Goal: Find specific page/section: Find specific page/section

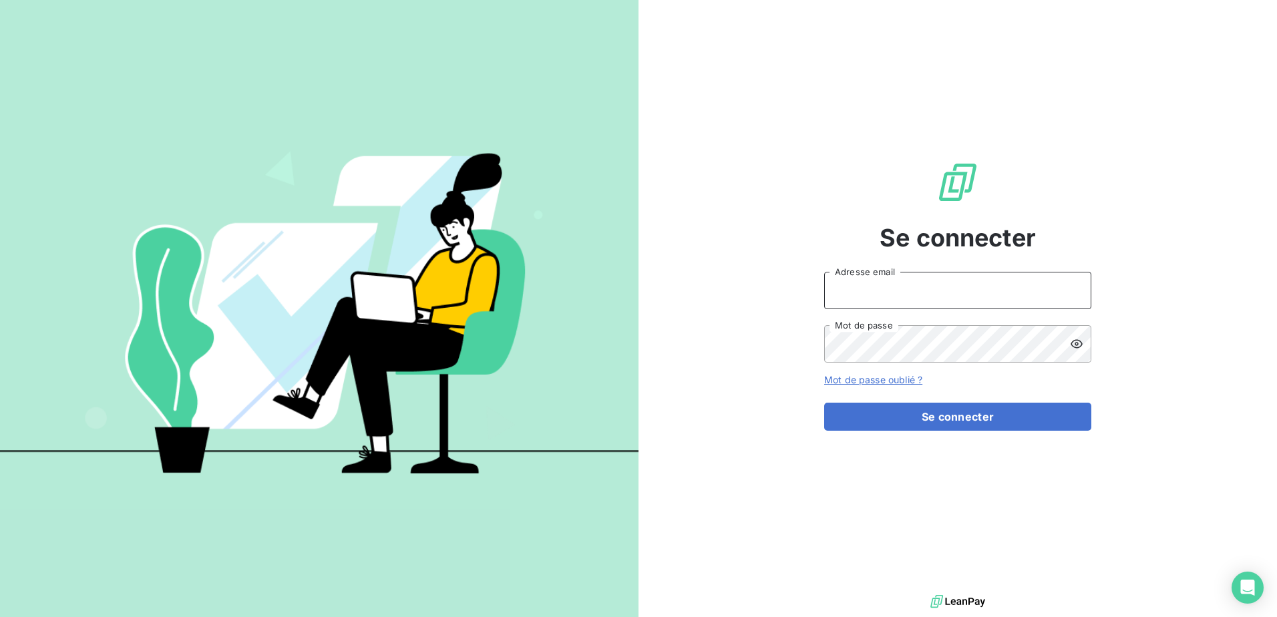
type input "[PERSON_NAME][EMAIL_ADDRESS][DOMAIN_NAME]"
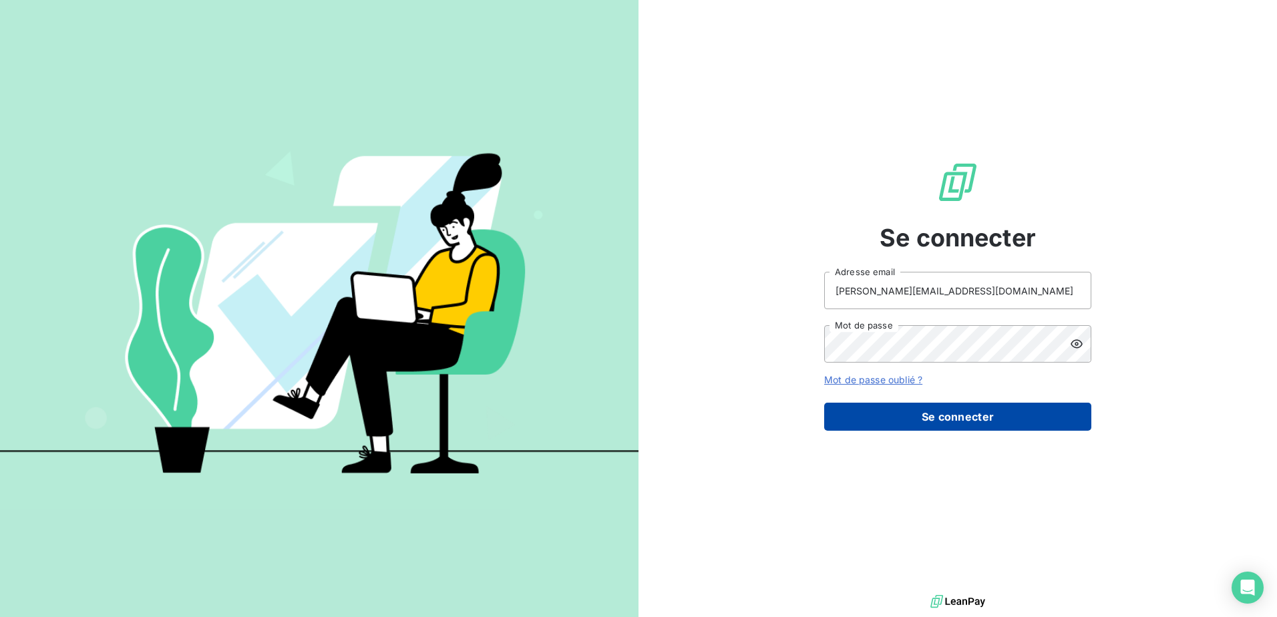
click at [915, 414] on button "Se connecter" at bounding box center [957, 417] width 267 height 28
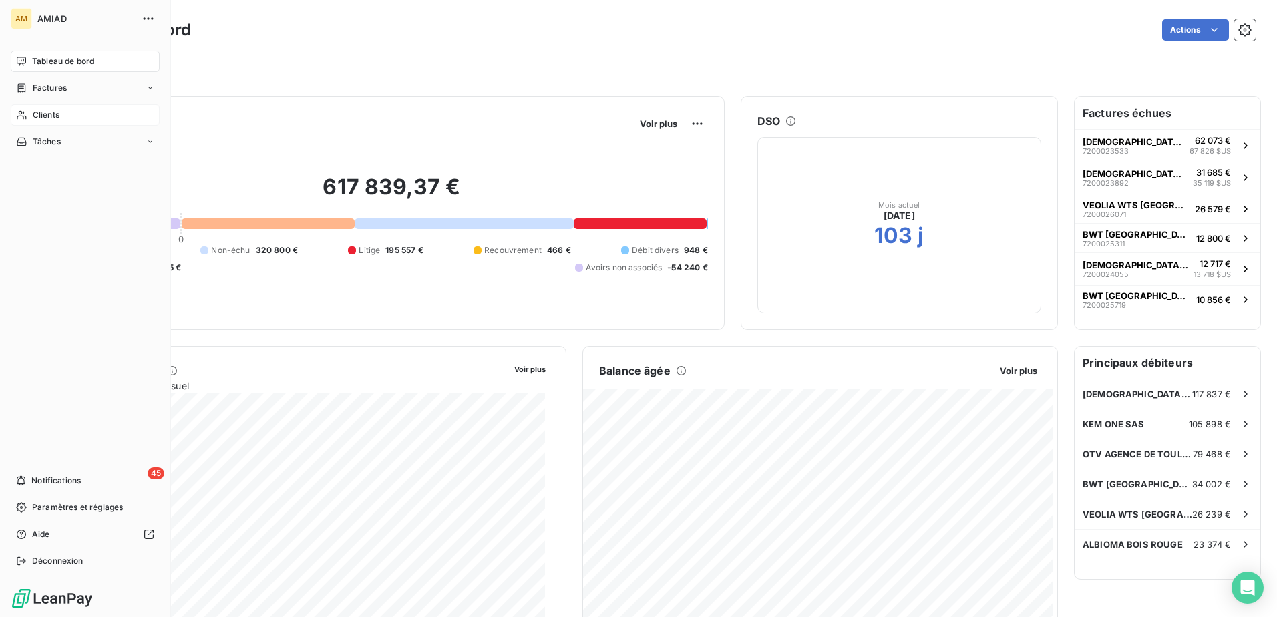
click at [44, 110] on span "Clients" at bounding box center [46, 115] width 27 height 12
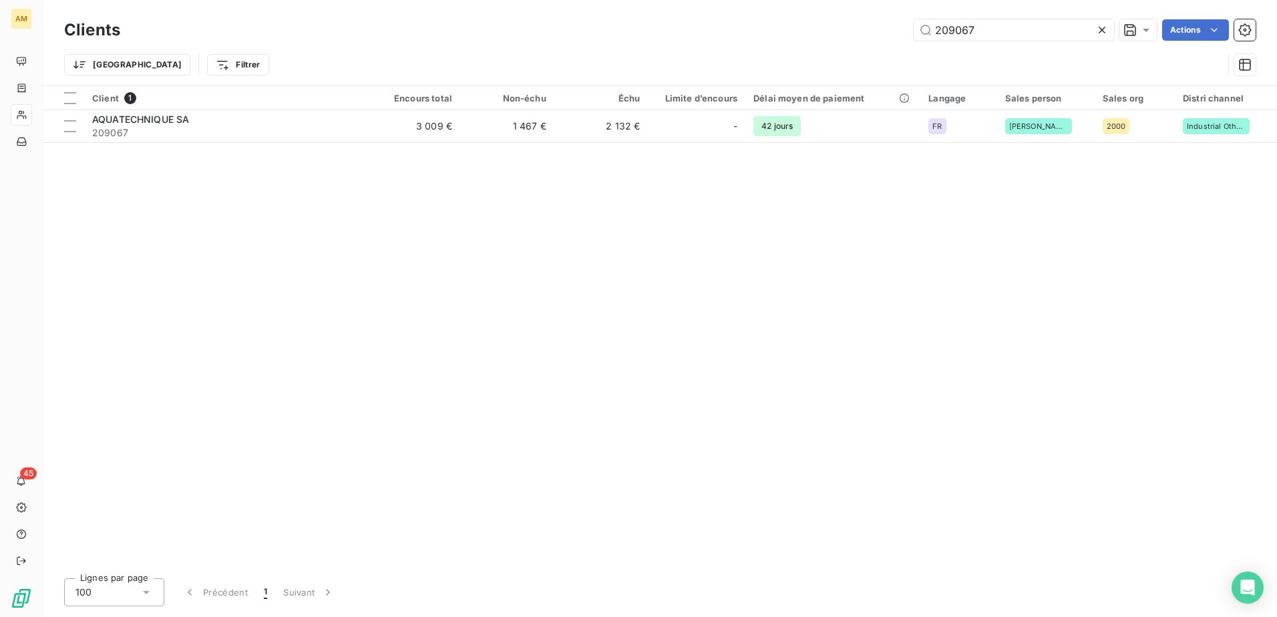
drag, startPoint x: 984, startPoint y: 22, endPoint x: 891, endPoint y: 25, distance: 92.9
click at [891, 25] on div "209067 Actions" at bounding box center [696, 29] width 1120 height 21
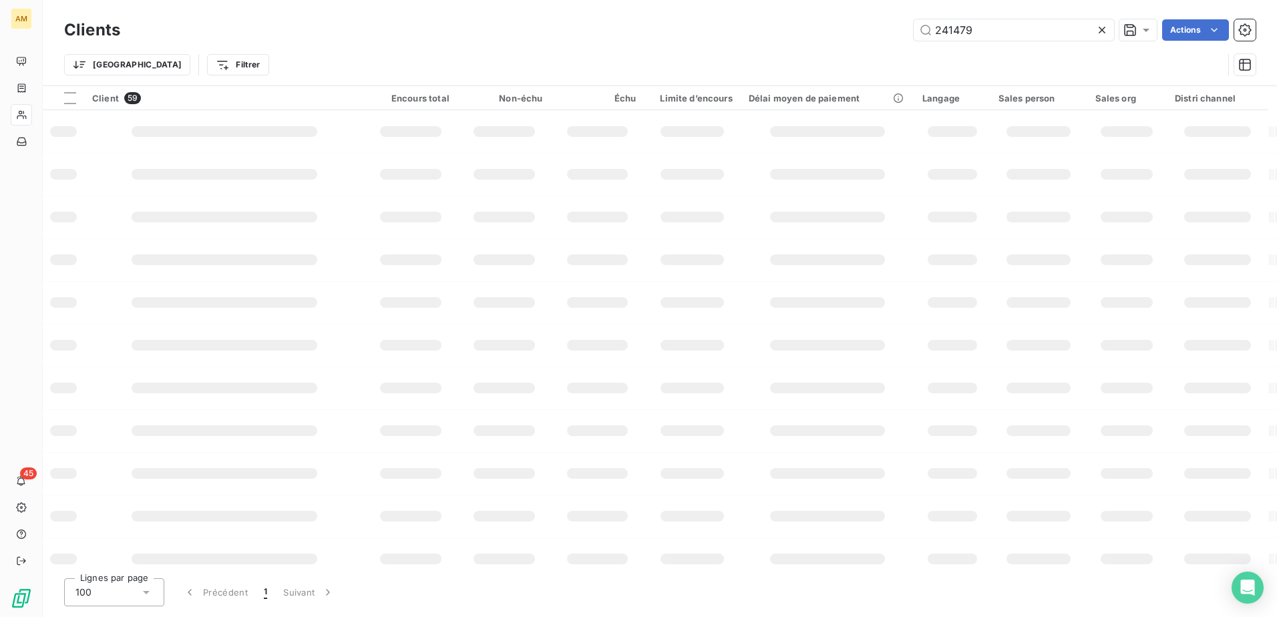
type input "241479"
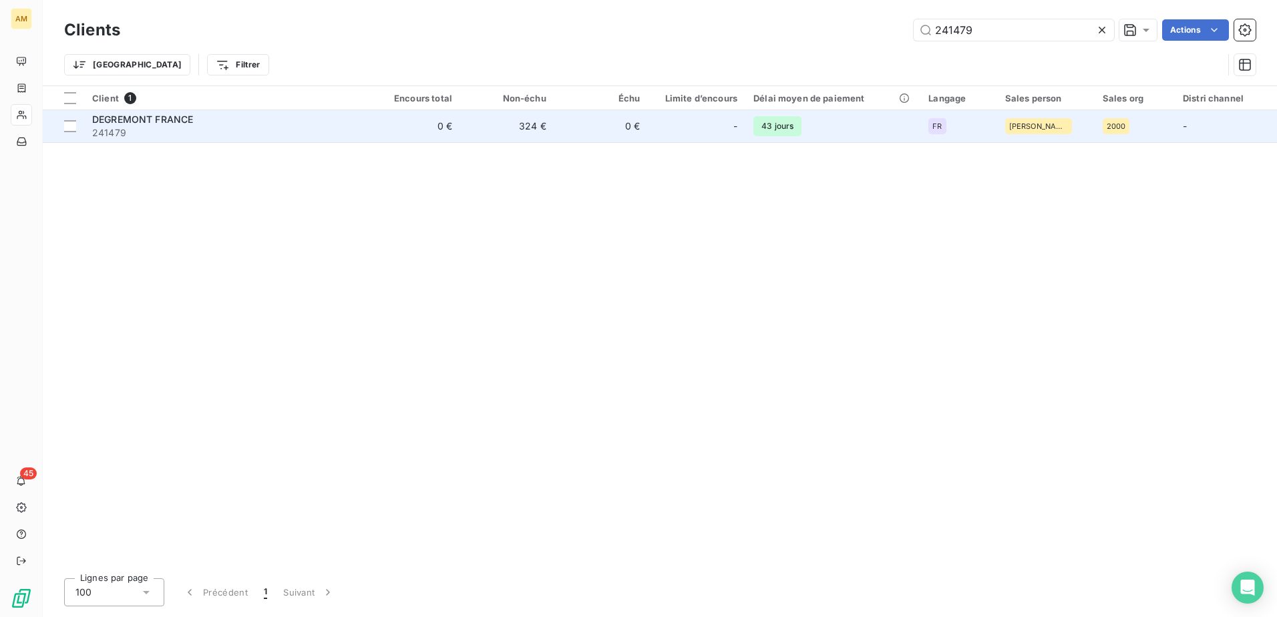
click at [339, 120] on div "DEGREMONT FRANCE" at bounding box center [225, 119] width 266 height 13
